Goal: Contribute content

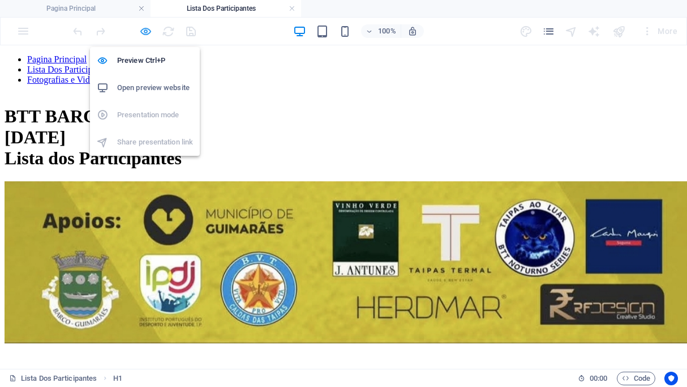
click at [144, 29] on icon "button" at bounding box center [145, 31] width 13 height 13
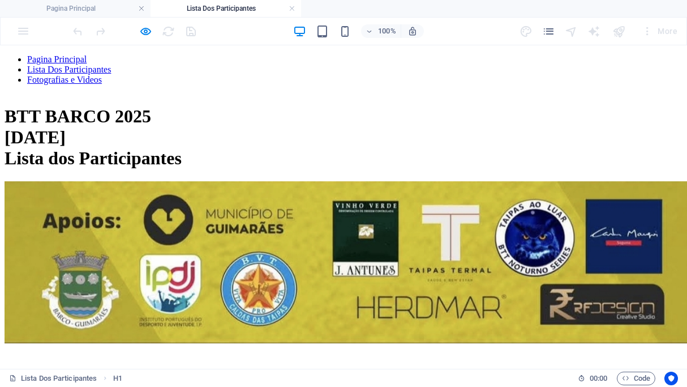
click at [317, 143] on h1 "BTT BARCO 2025 [DATE] Lista dos Participantes" at bounding box center [344, 137] width 678 height 63
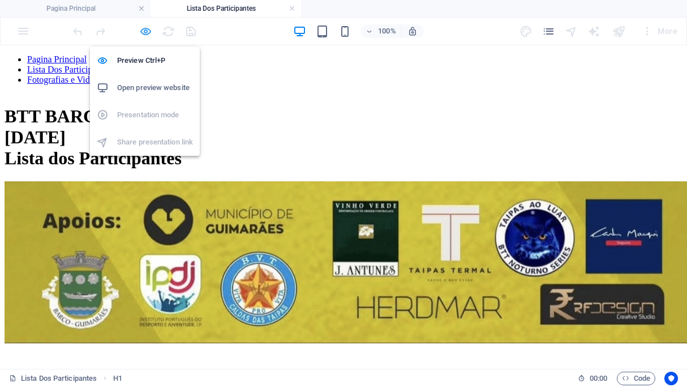
click at [141, 32] on icon "button" at bounding box center [145, 31] width 13 height 13
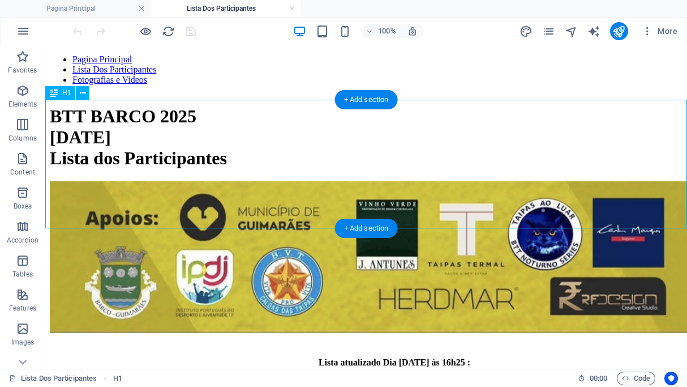
click at [315, 169] on div "BTT BARCO 2025 [DATE] Lista dos Participantes" at bounding box center [366, 137] width 633 height 63
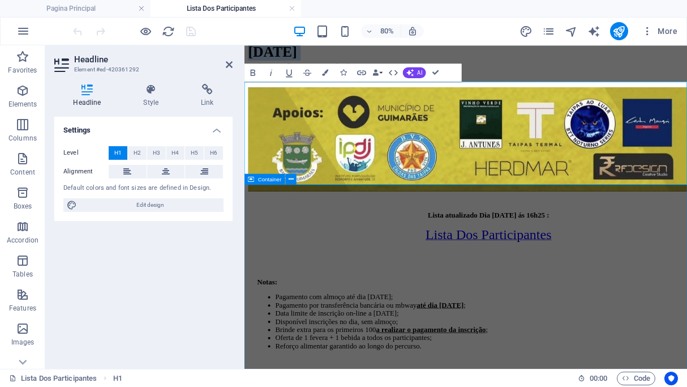
scroll to position [234, 0]
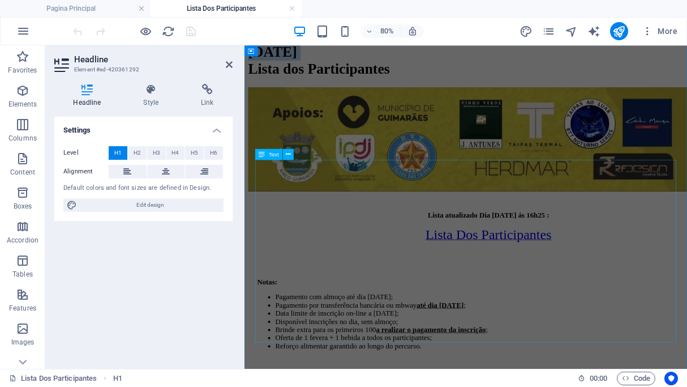
click at [562, 253] on div "Lista atualizado Dia [DATE] ás 16h25 : Lista Dos Participantes Notas: Pagamento…" at bounding box center [521, 349] width 545 height 193
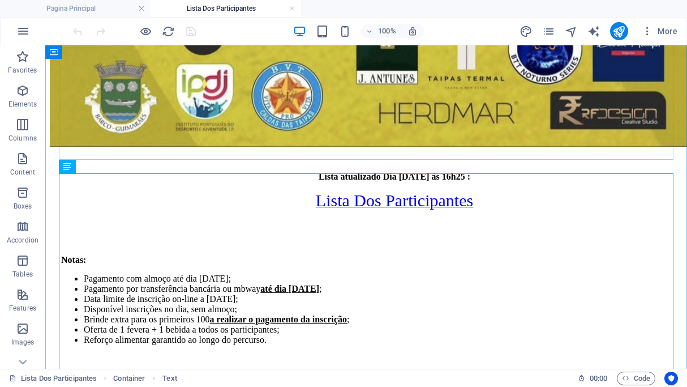
scroll to position [312, 0]
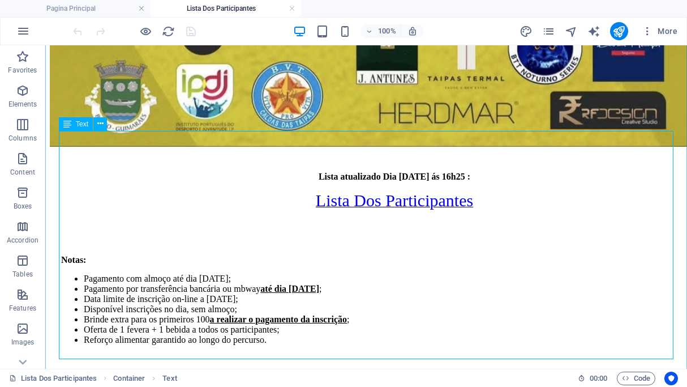
click at [391, 172] on div "Lista atualizado Dia [DATE] ás 16h25 : Lista Dos Participantes Notas: Pagamento…" at bounding box center [366, 268] width 633 height 193
click at [396, 172] on div "Lista atualizado Dia [DATE] ás 16h25 : Lista Dos Participantes Notas: Pagamento…" at bounding box center [366, 268] width 633 height 193
click at [387, 172] on div "Lista atualizado Dia [DATE] ás 16h25 : Lista Dos Participantes Notas: Pagamento…" at bounding box center [366, 268] width 633 height 193
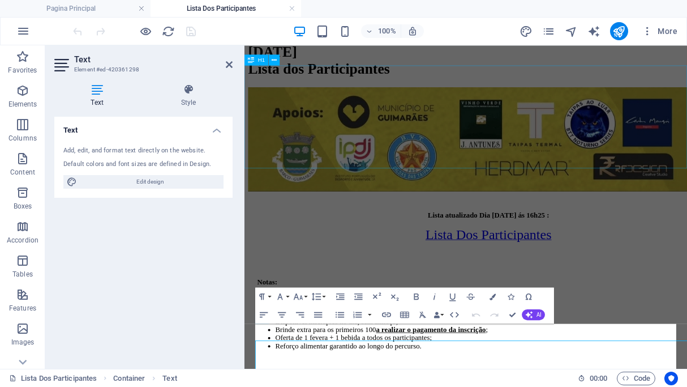
scroll to position [29, 0]
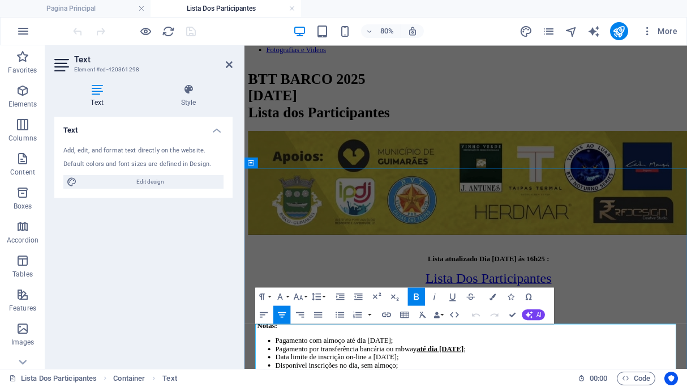
click at [549, 317] on strong "Lista atualizado Dia [DATE] ás 16h25 :" at bounding box center [550, 312] width 152 height 10
click at [619, 33] on icon "publish" at bounding box center [619, 31] width 13 height 13
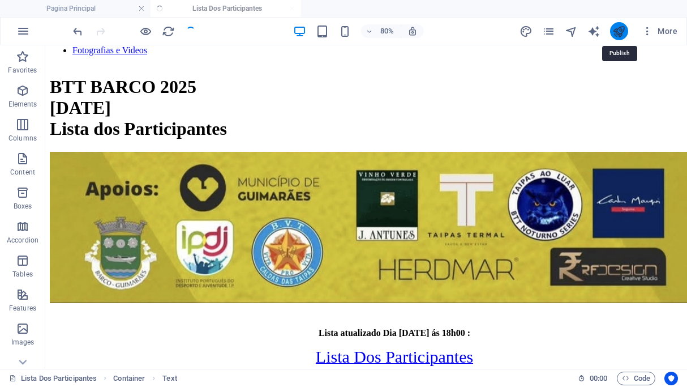
scroll to position [351, 0]
